Goal: Task Accomplishment & Management: Use online tool/utility

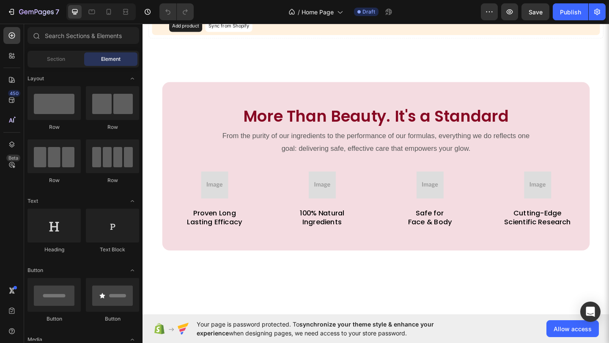
scroll to position [245, 0]
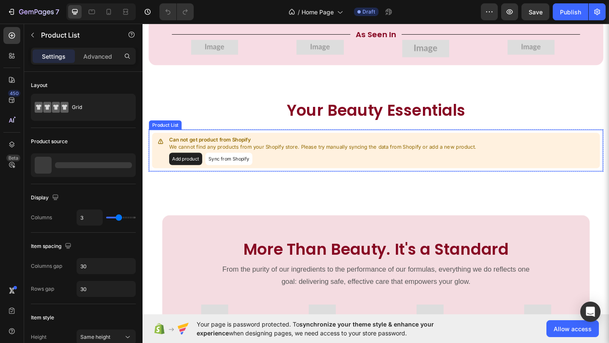
click at [335, 165] on div "Add product Sync from Shopify" at bounding box center [338, 171] width 334 height 14
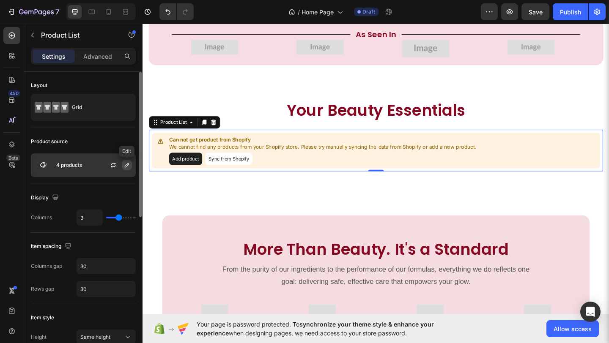
click at [124, 162] on icon "button" at bounding box center [126, 165] width 7 height 7
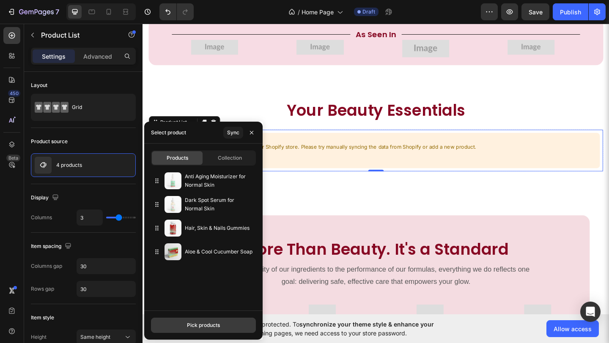
click at [205, 322] on div "Pick products" at bounding box center [203, 326] width 33 height 8
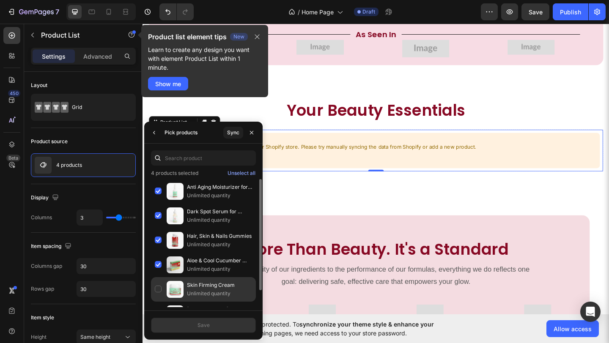
click at [202, 293] on p "Unlimited quantity" at bounding box center [219, 294] width 65 height 8
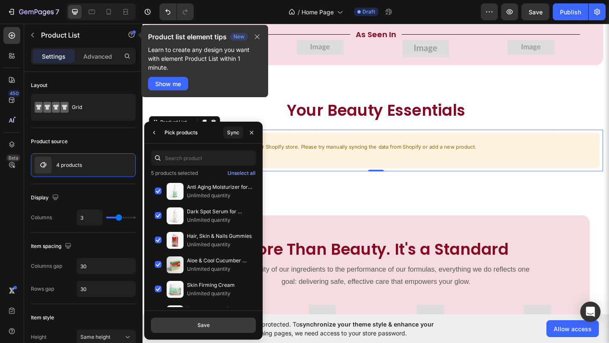
click at [205, 322] on div "Save" at bounding box center [203, 326] width 12 height 8
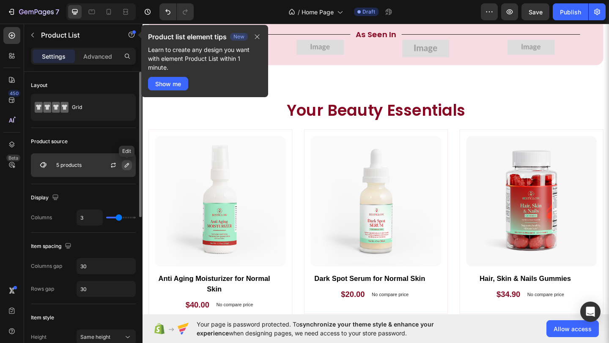
click at [127, 167] on icon "button" at bounding box center [126, 165] width 7 height 7
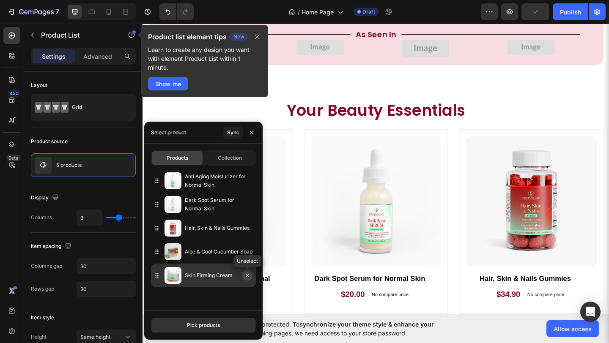
click at [247, 278] on icon "button" at bounding box center [247, 275] width 7 height 7
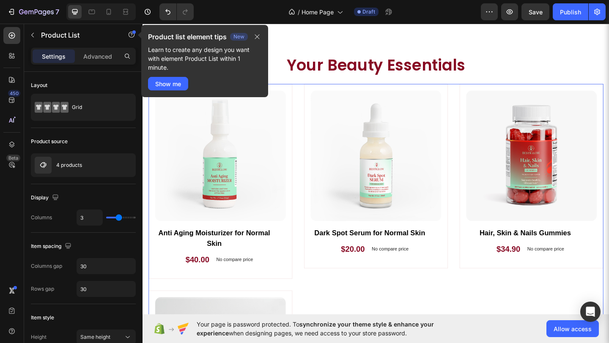
scroll to position [327, 0]
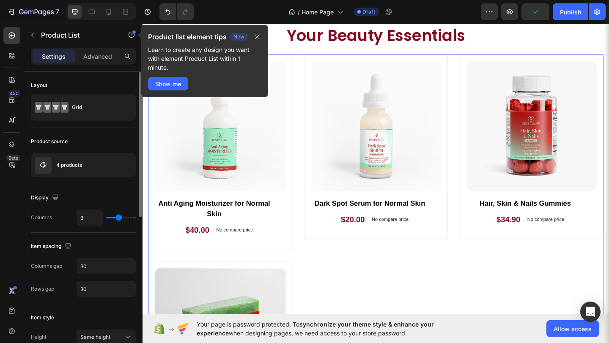
type input "4"
type input "5"
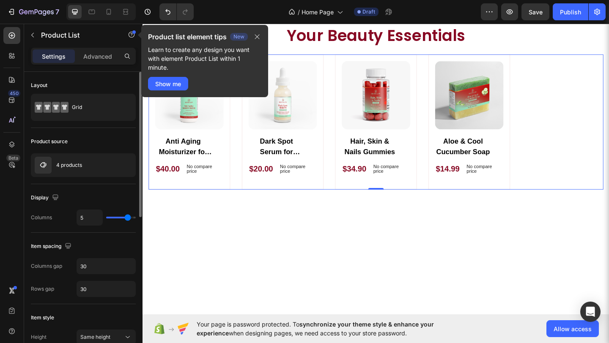
type input "4"
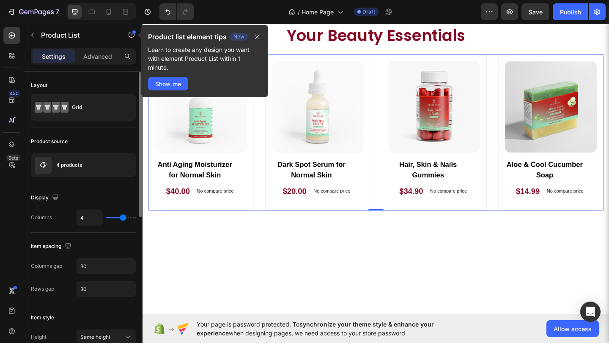
type input "3"
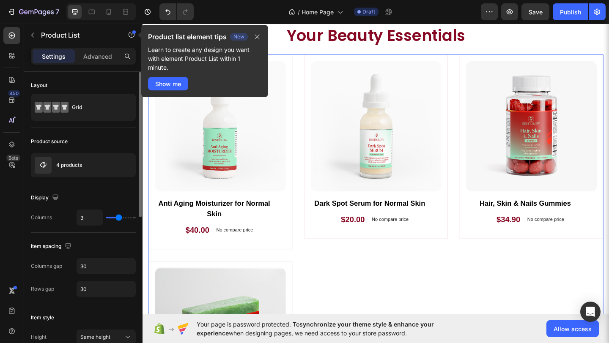
type input "4"
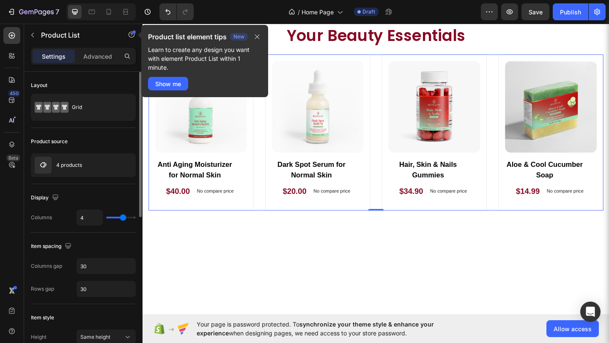
type input "4"
click at [122, 217] on input "range" at bounding box center [121, 218] width 30 height 2
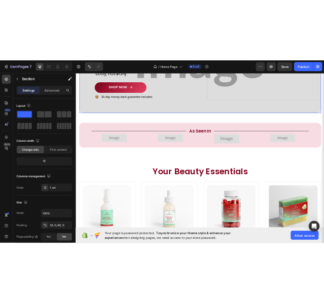
scroll to position [145, 0]
